Goal: Check status: Check status

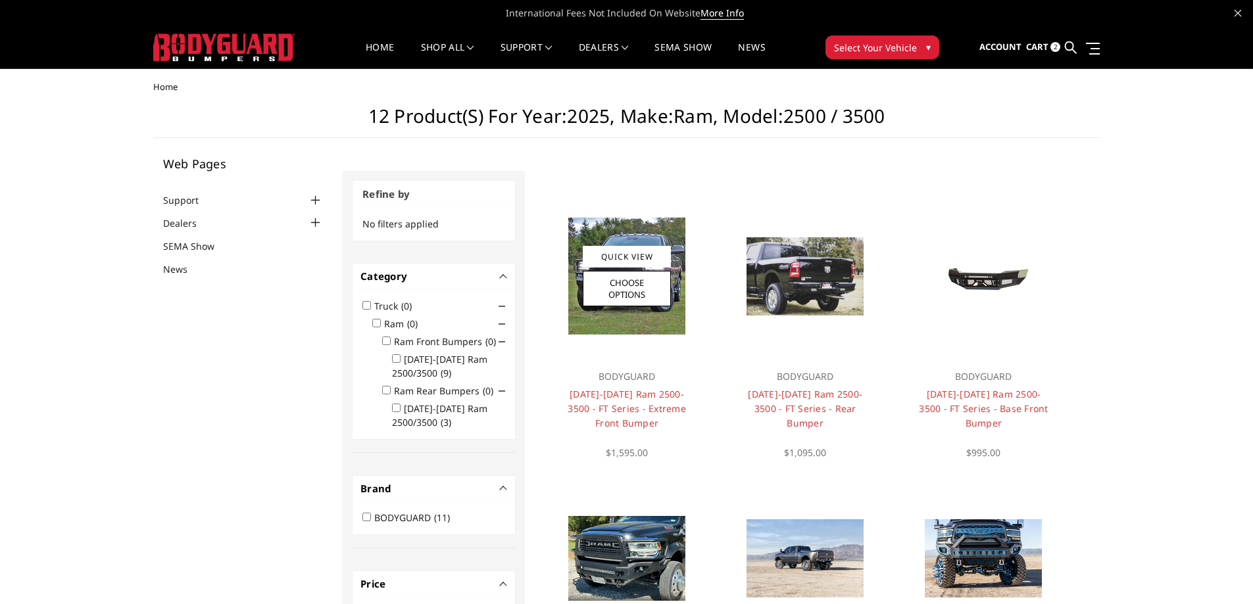
click at [640, 371] on p "BODYGUARD" at bounding box center [626, 377] width 132 height 16
click at [630, 408] on link "2019-2025 Ram 2500-3500 - FT Series - Extreme Front Bumper" at bounding box center [626, 408] width 118 height 41
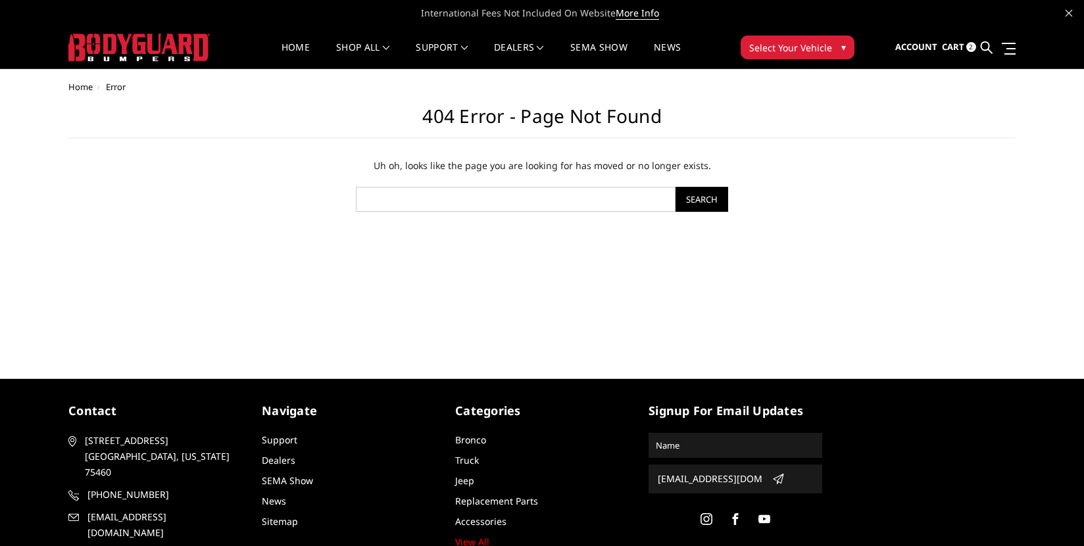
click at [939, 45] on ul "Account Sign out Cart 2 Search Search" at bounding box center [955, 47] width 120 height 41
click at [982, 46] on icon at bounding box center [986, 47] width 12 height 12
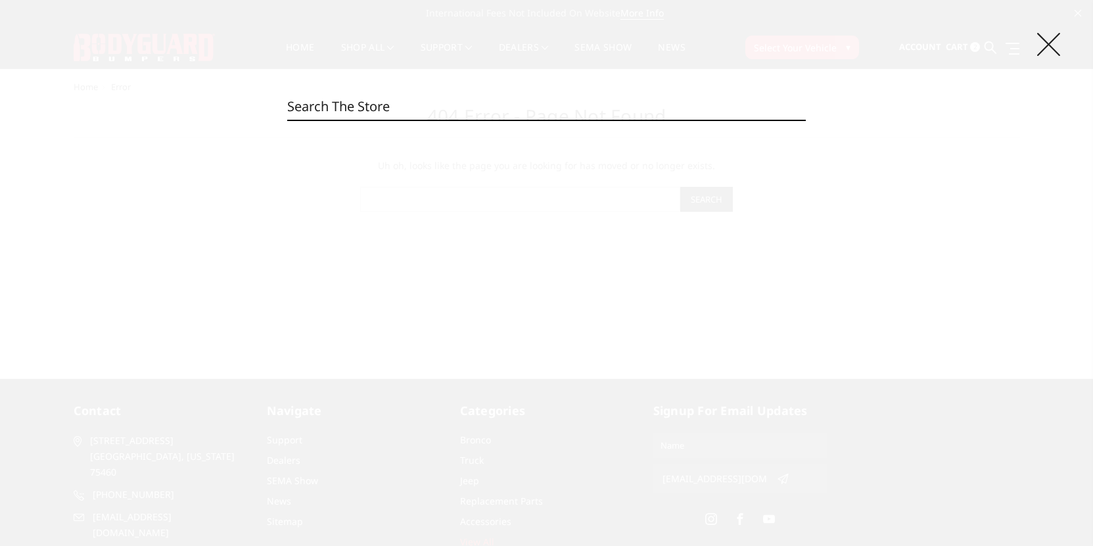
click at [1040, 55] on icon at bounding box center [1049, 44] width 23 height 23
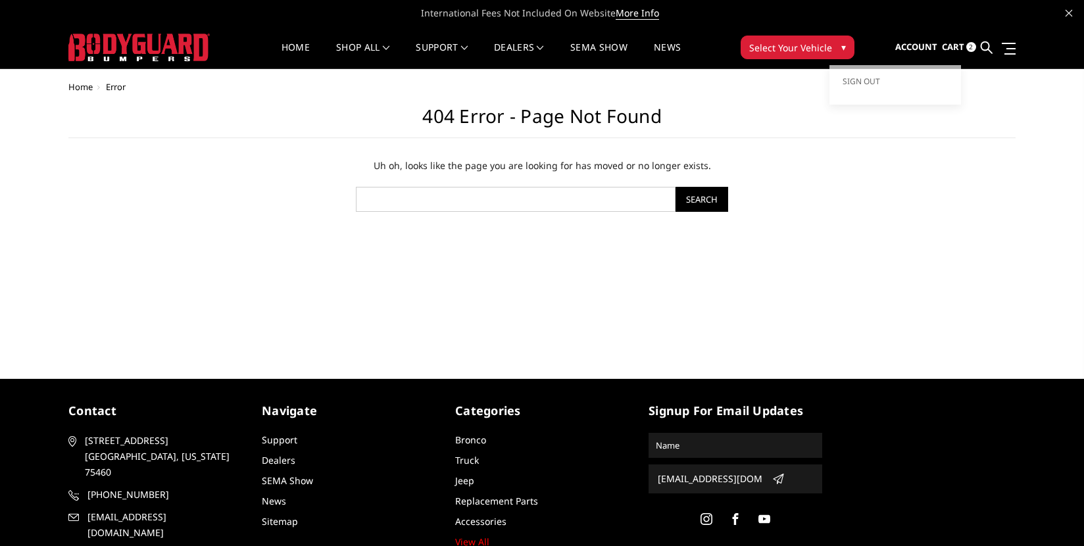
click at [911, 44] on span "Account" at bounding box center [916, 47] width 42 height 12
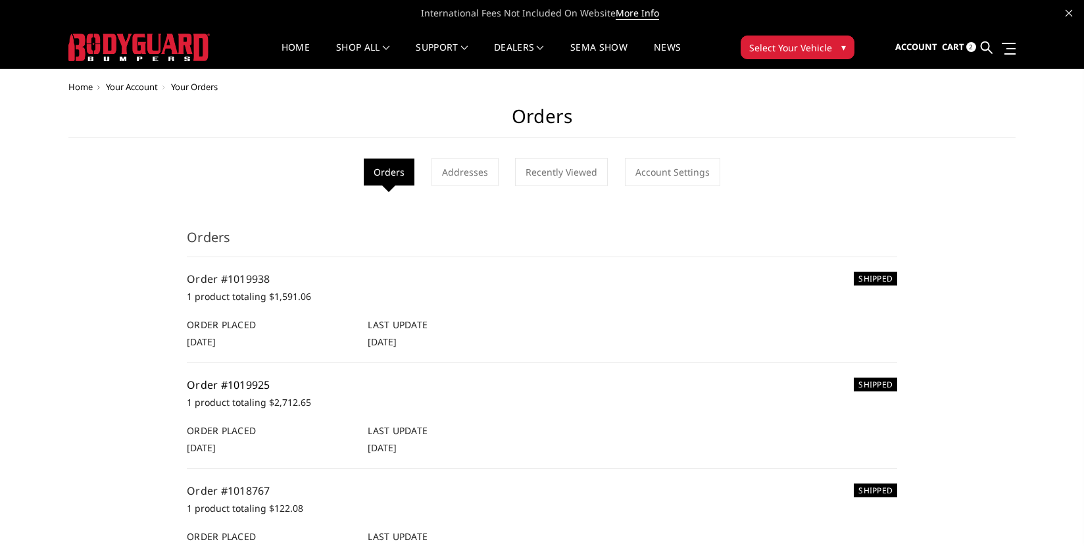
click at [253, 384] on link "Order #1019925" at bounding box center [229, 384] width 84 height 14
click at [224, 387] on link "Order #1019925" at bounding box center [229, 384] width 84 height 14
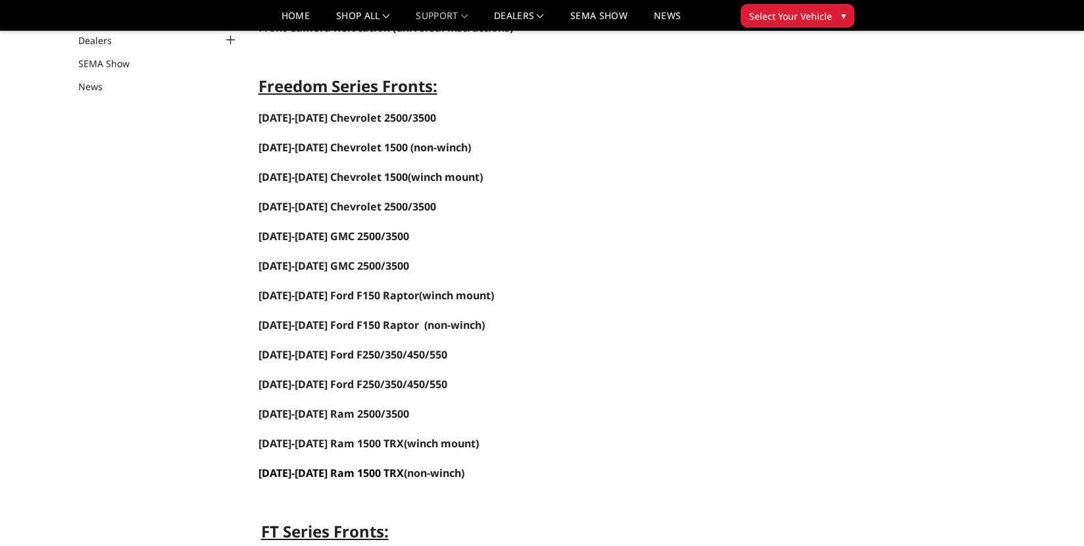
scroll to position [197, 0]
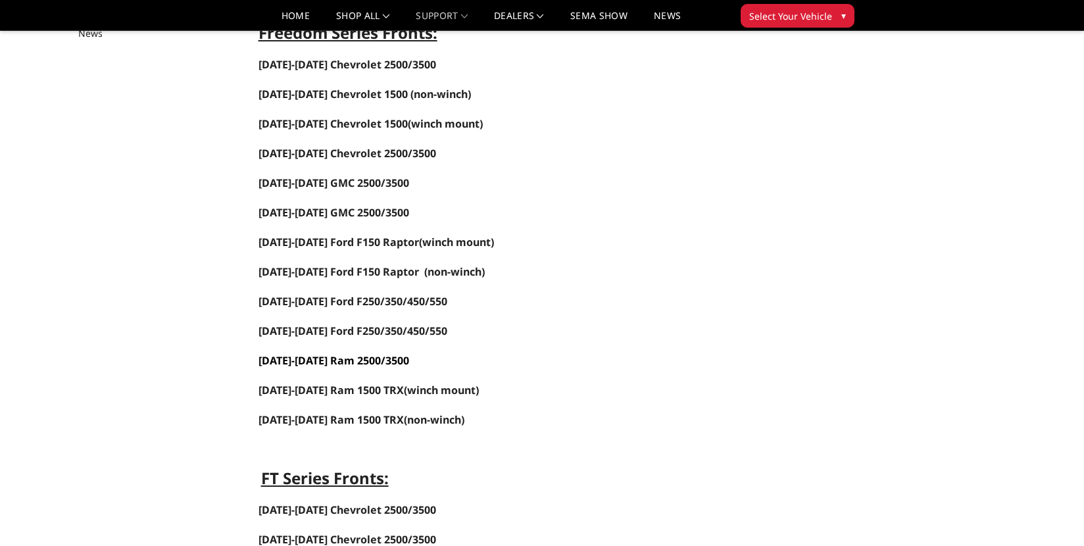
click at [350, 360] on span "[DATE]-[DATE] Ram 2500/3500" at bounding box center [333, 360] width 151 height 14
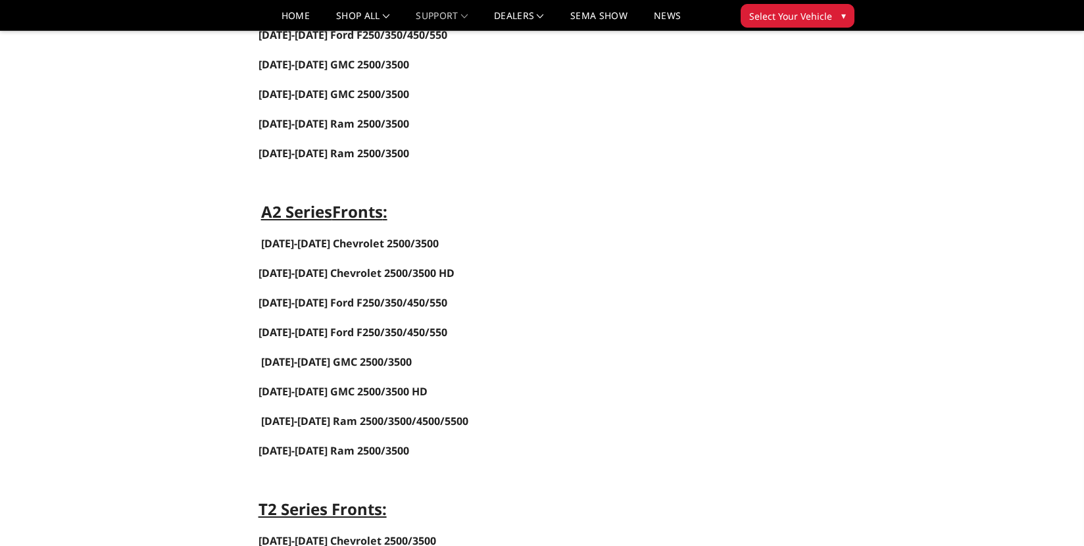
scroll to position [789, 0]
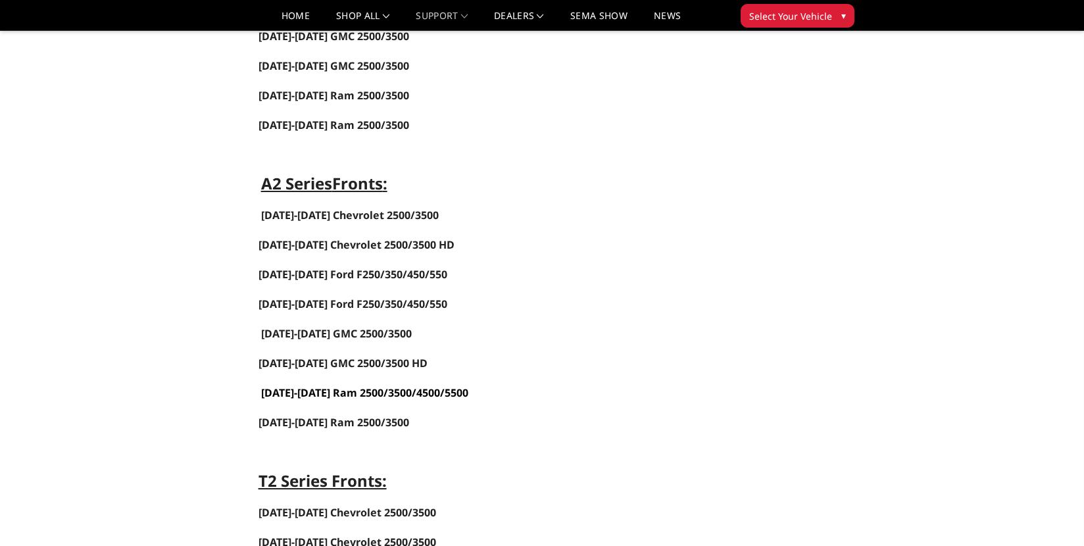
click at [363, 393] on link "[DATE]-[DATE] Ram 2500/3500/4500/5500" at bounding box center [364, 392] width 207 height 14
